Goal: Task Accomplishment & Management: Complete application form

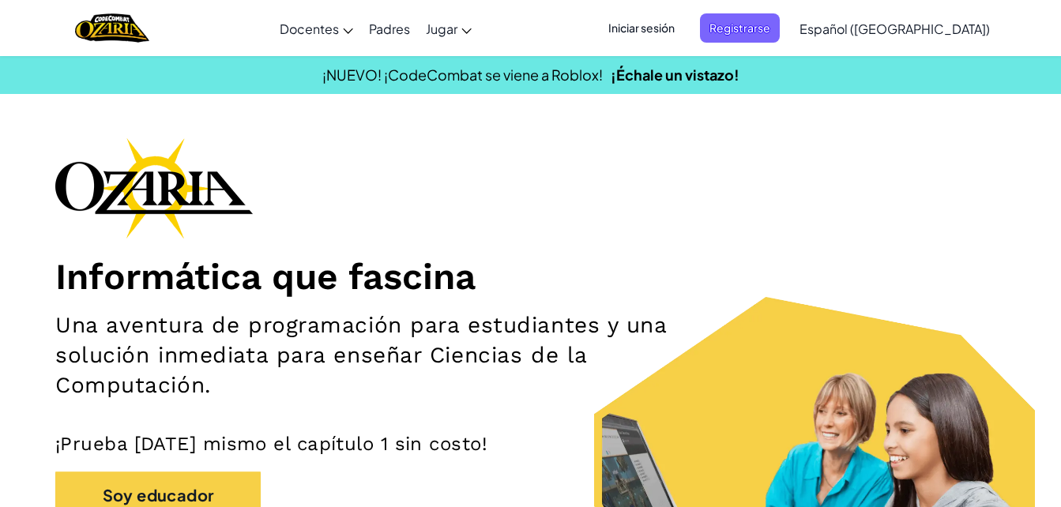
click at [684, 28] on span "Iniciar sesión" at bounding box center [641, 27] width 85 height 29
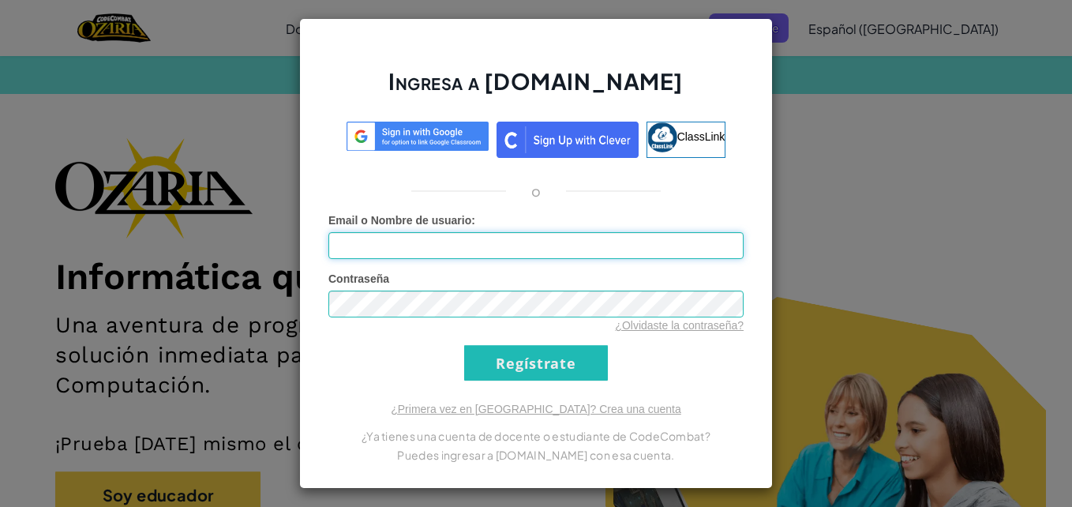
type input "[EMAIL_ADDRESS][DOMAIN_NAME]"
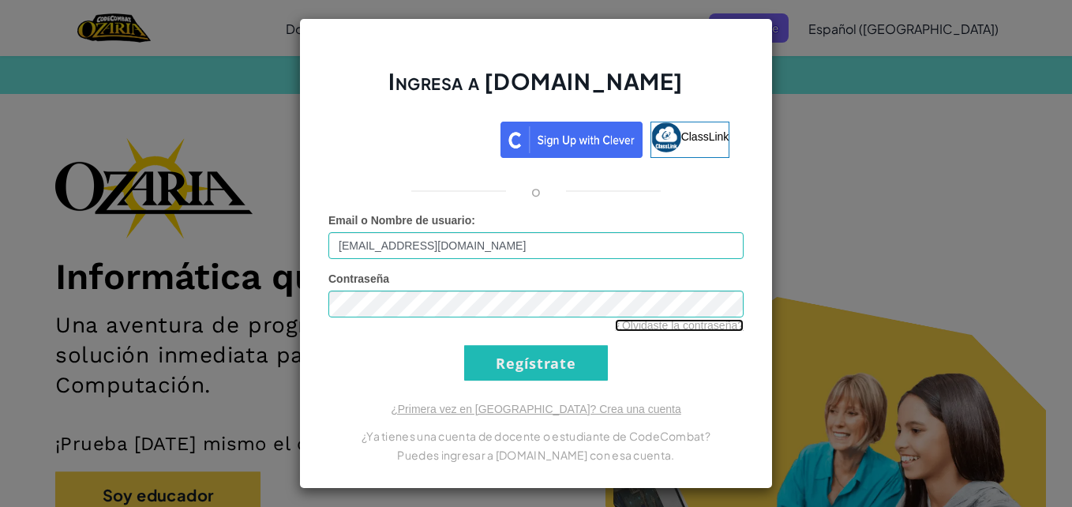
click at [690, 322] on link "¿Olvidaste la contraseña?" at bounding box center [679, 325] width 129 height 13
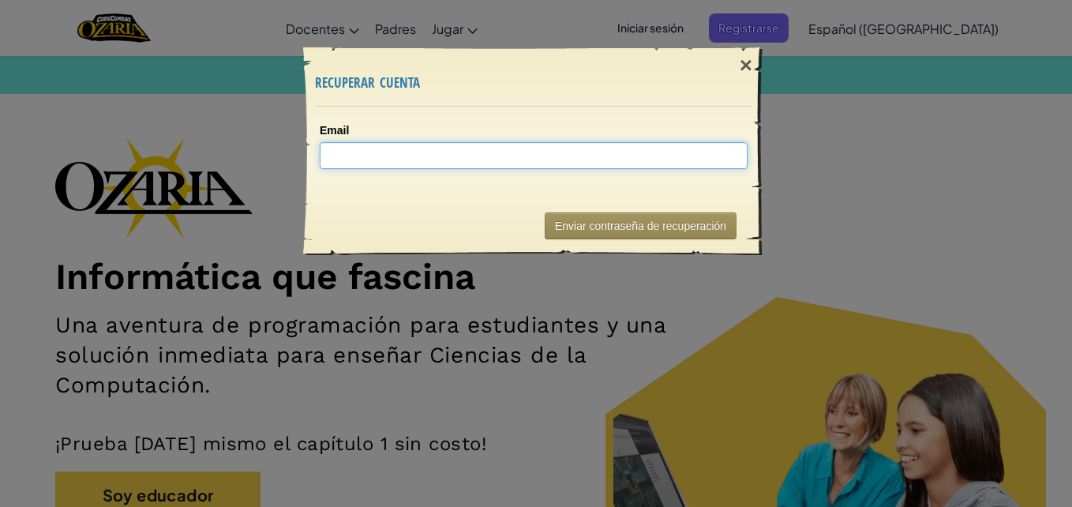
click at [639, 145] on input "Email" at bounding box center [534, 155] width 428 height 27
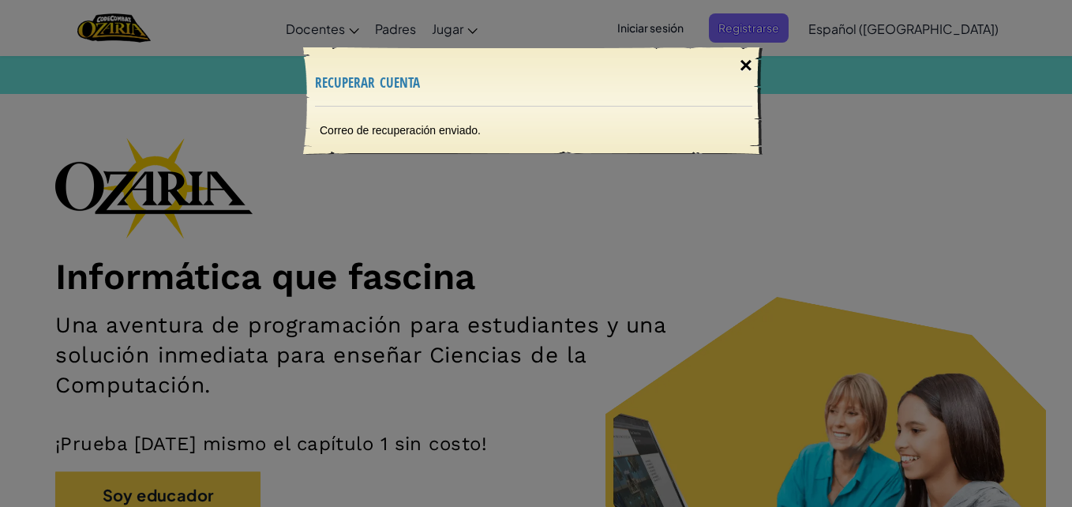
click at [742, 56] on div "×" at bounding box center [746, 66] width 36 height 46
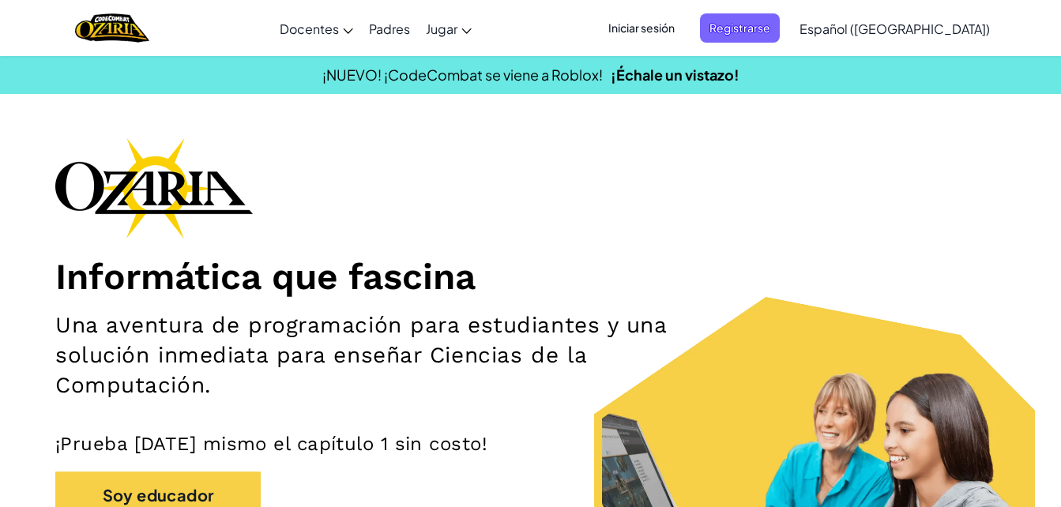
click at [684, 20] on span "Iniciar sesión" at bounding box center [641, 27] width 85 height 29
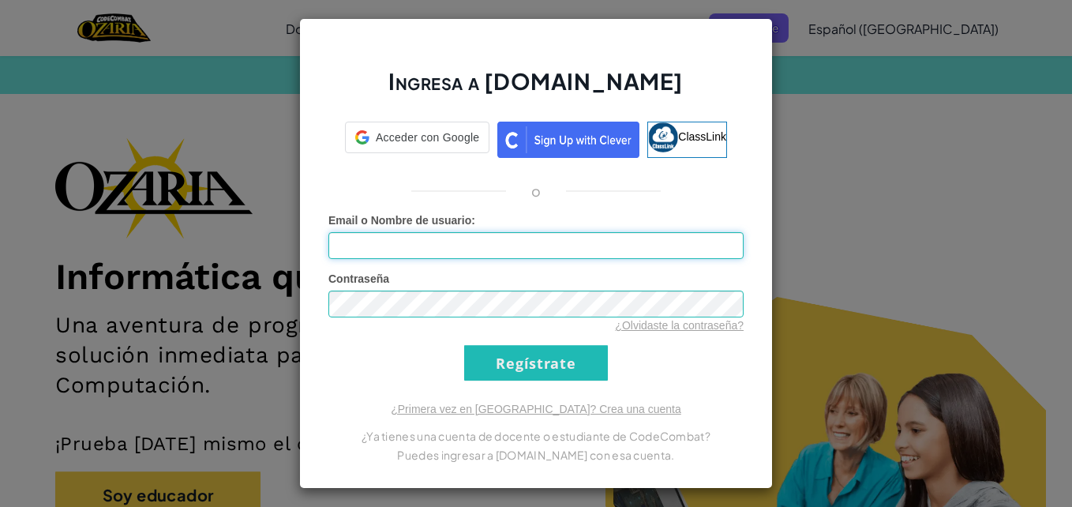
type input "[EMAIL_ADDRESS][DOMAIN_NAME]"
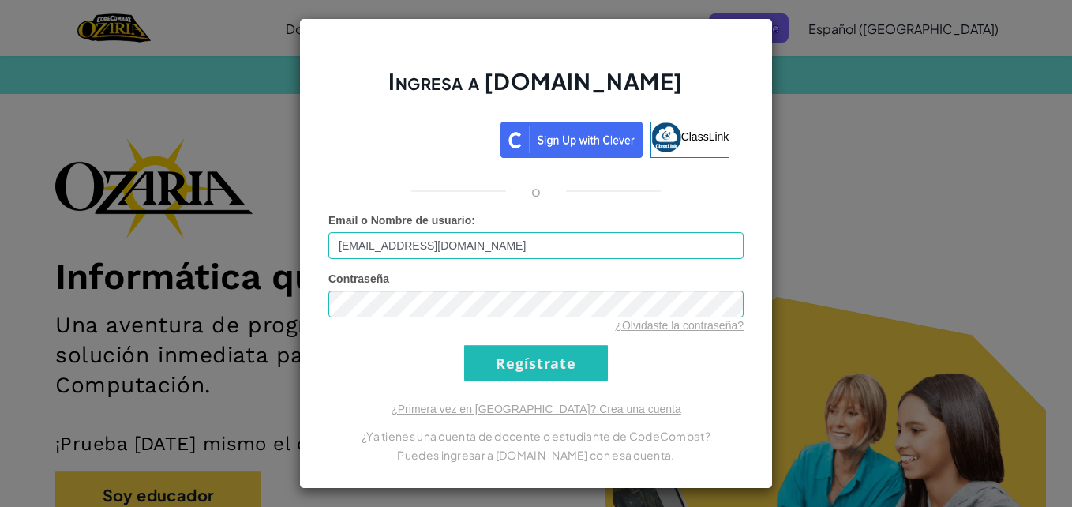
click at [592, 289] on div "Contraseña ¿Olvidaste la contraseña?" at bounding box center [536, 302] width 415 height 62
click at [700, 393] on div "Ingresa a [DOMAIN_NAME] ClassLink o Error desconocido. Email o Nombre de usuari…" at bounding box center [536, 253] width 474 height 471
click at [580, 351] on input "Regístrate" at bounding box center [536, 363] width 144 height 36
